Goal: Transaction & Acquisition: Purchase product/service

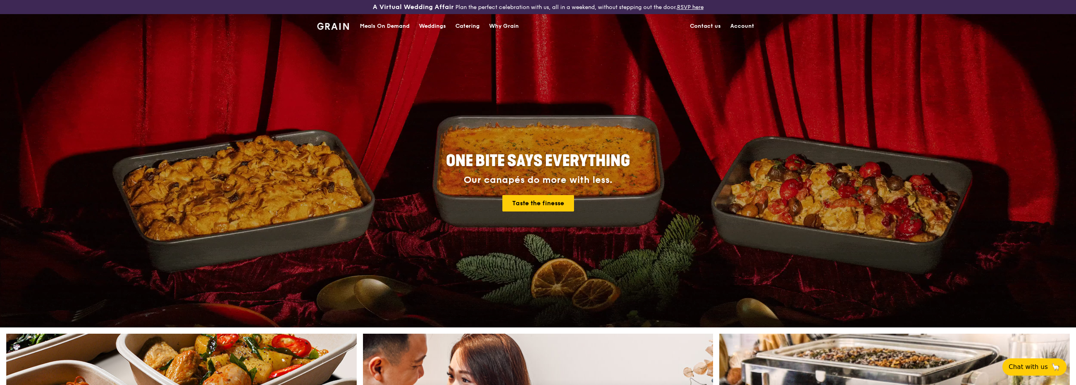
click at [385, 26] on div "Meals On Demand" at bounding box center [385, 26] width 50 height 24
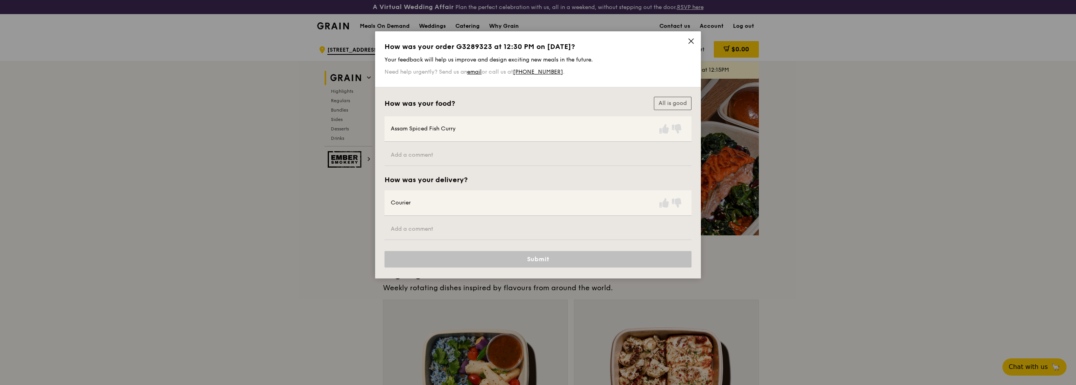
click at [693, 41] on icon at bounding box center [691, 41] width 7 height 7
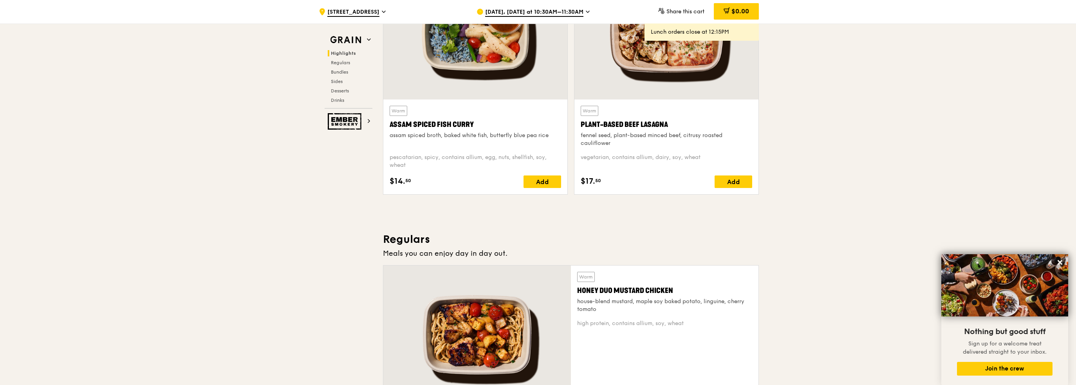
scroll to position [353, 0]
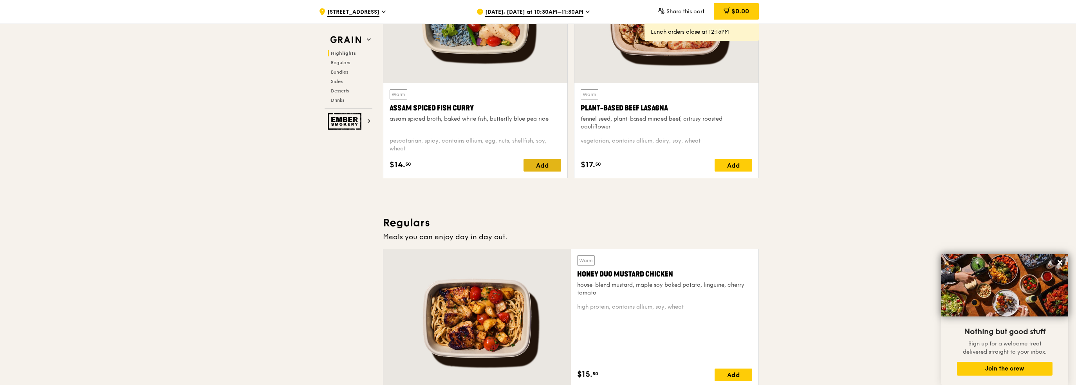
click at [534, 166] on div "Add" at bounding box center [543, 165] width 38 height 13
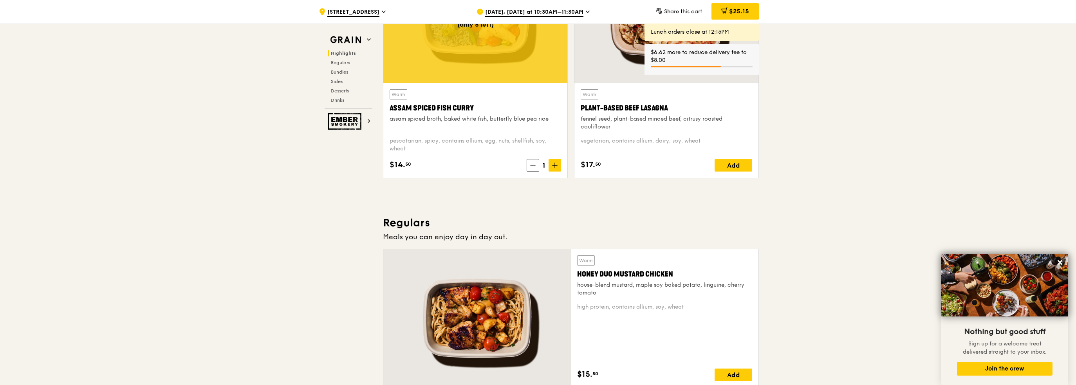
click at [539, 11] on span "[DATE], [DATE] at 10:30AM–11:30AM" at bounding box center [534, 12] width 98 height 9
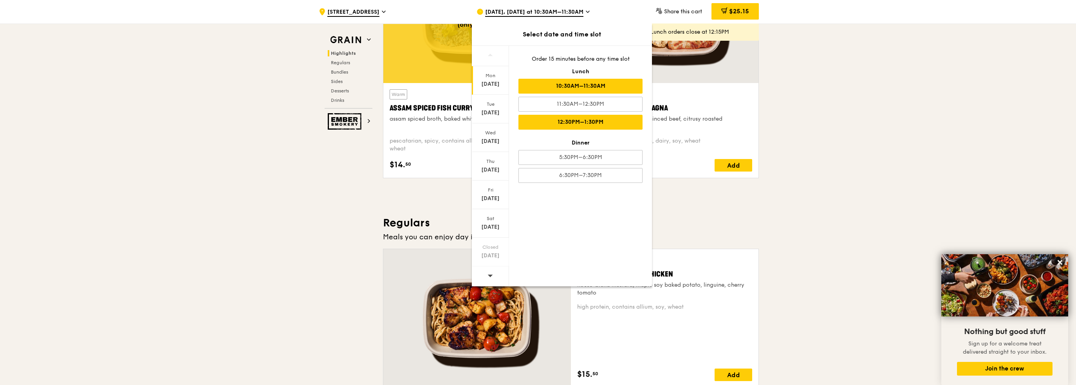
click at [545, 116] on div "12:30PM–1:30PM" at bounding box center [581, 122] width 124 height 15
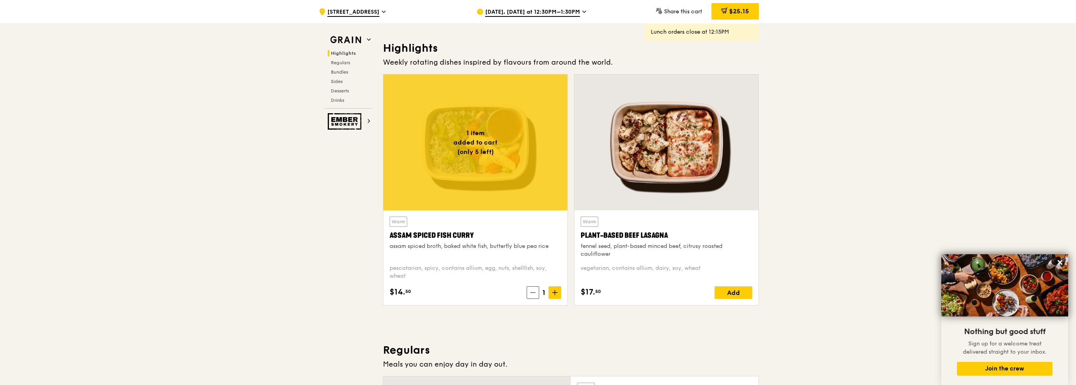
scroll to position [157, 0]
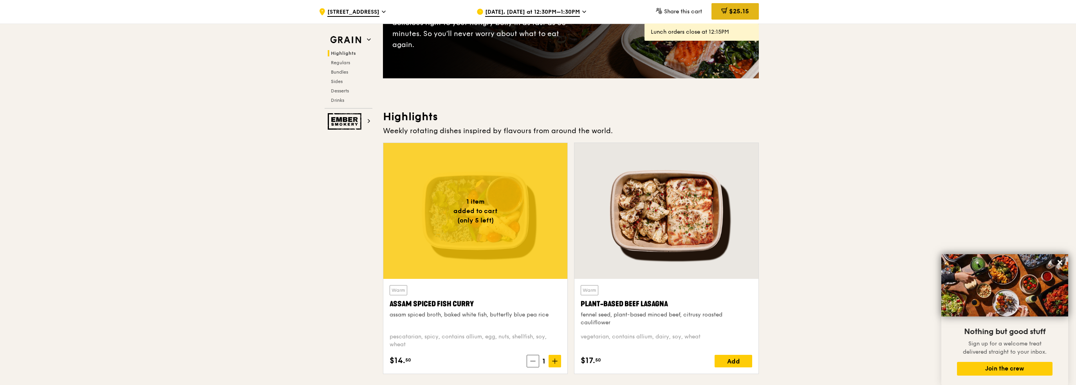
click at [735, 10] on span "$25.15" at bounding box center [739, 10] width 20 height 7
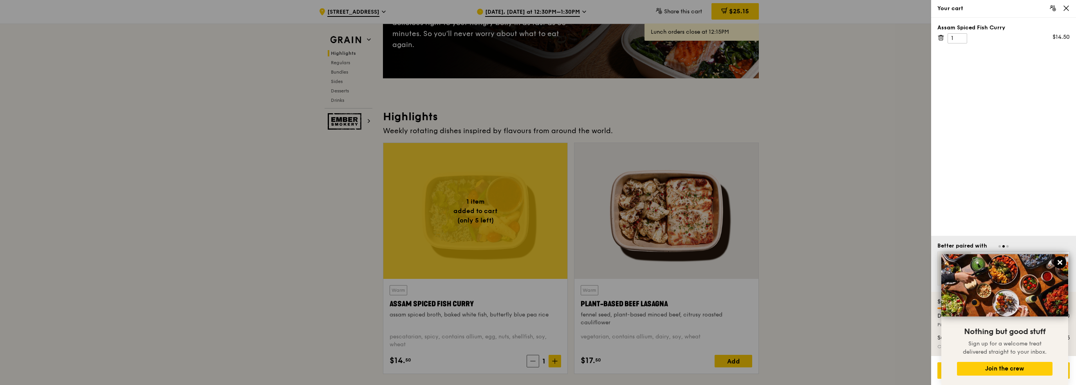
click at [1061, 261] on icon at bounding box center [1060, 262] width 5 height 5
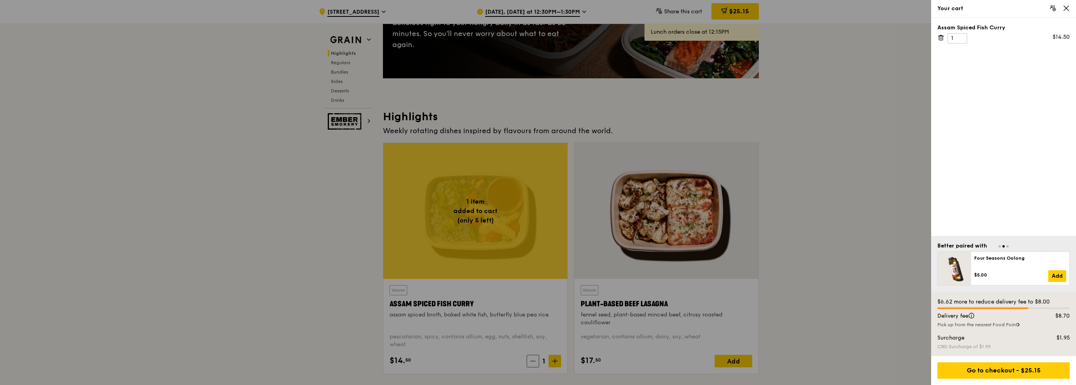
scroll to position [235, 0]
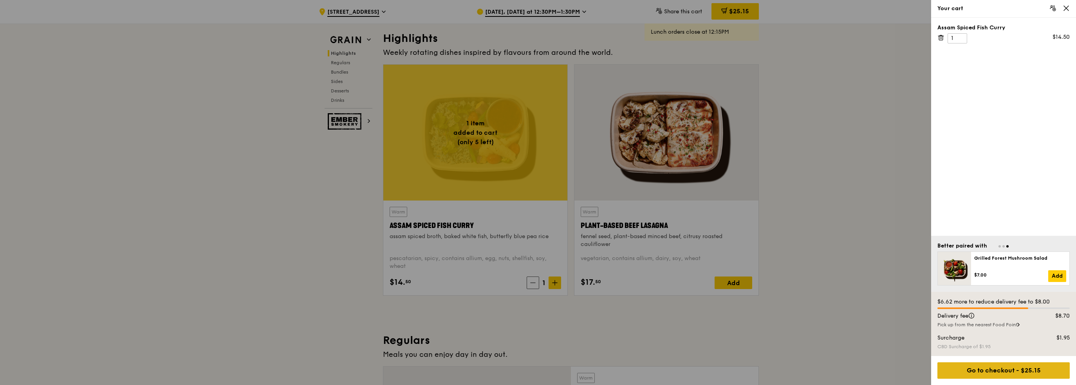
click at [1018, 371] on div "Go to checkout - $25.15" at bounding box center [1004, 370] width 132 height 16
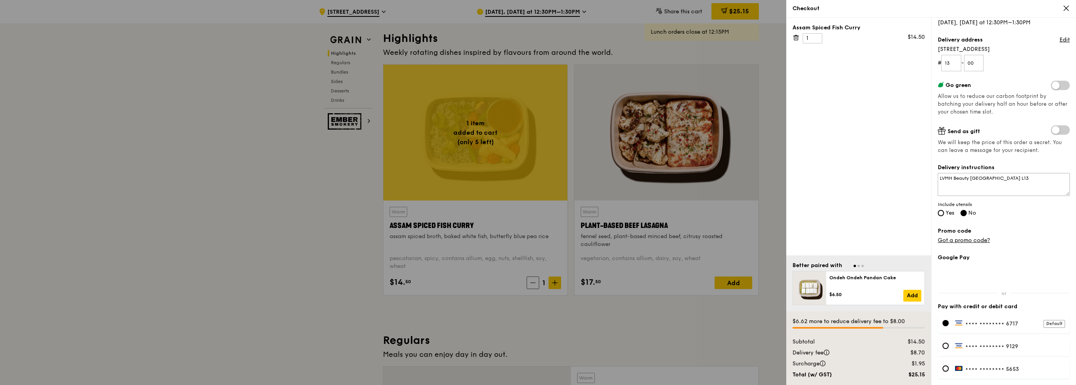
scroll to position [134, 0]
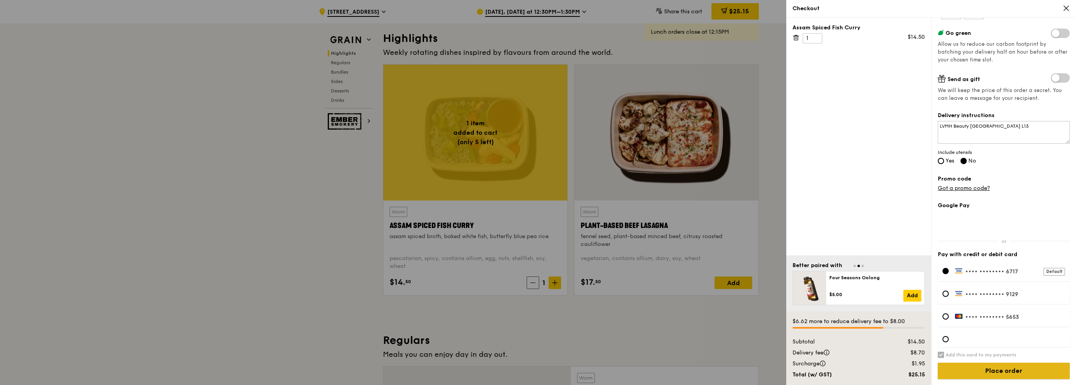
click at [1026, 375] on input "Place order" at bounding box center [1004, 371] width 132 height 16
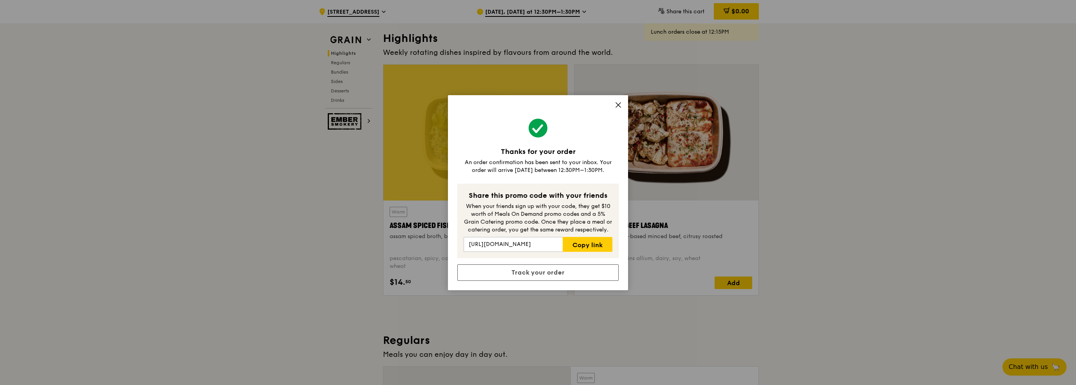
click at [617, 105] on icon at bounding box center [618, 104] width 7 height 7
